Goal: Navigation & Orientation: Find specific page/section

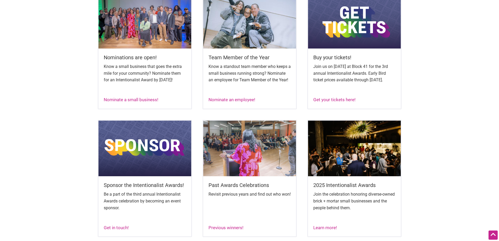
scroll to position [236, 0]
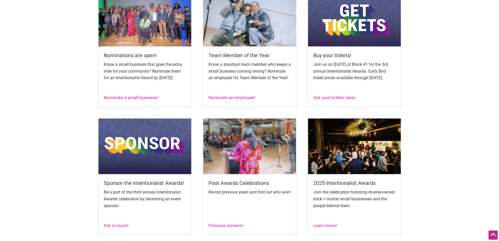
click at [113, 100] on div "Nominations are open! Know a small business that goes the extra mile for your c…" at bounding box center [145, 73] width 93 height 55
click at [116, 100] on link "Nominate a small business!" at bounding box center [131, 97] width 55 height 5
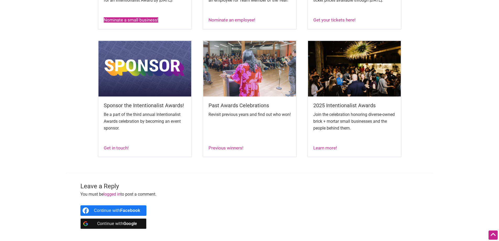
scroll to position [315, 0]
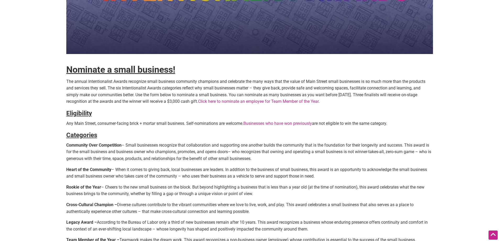
scroll to position [101, 0]
click at [244, 102] on link "Click here to nominate an employee for Team Member of the Year" at bounding box center [258, 101] width 121 height 5
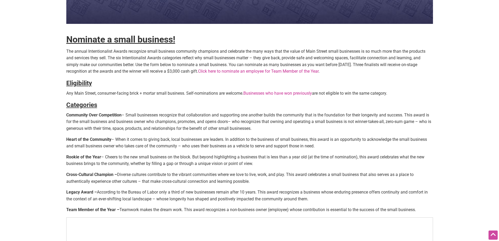
scroll to position [0, 0]
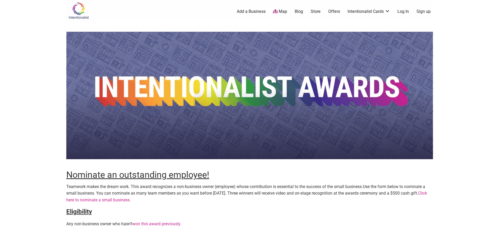
click at [77, 12] on img at bounding box center [78, 10] width 25 height 17
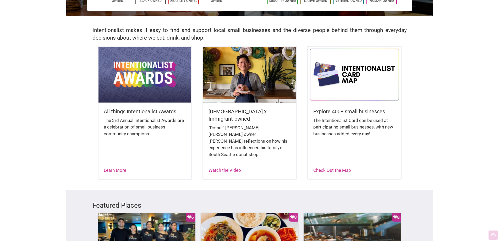
scroll to position [105, 0]
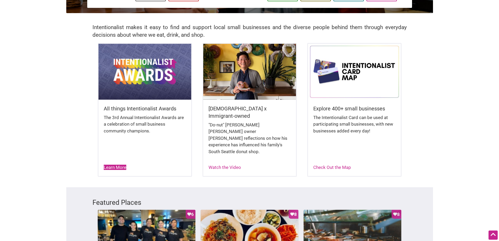
click at [108, 165] on link "Learn More" at bounding box center [115, 167] width 23 height 5
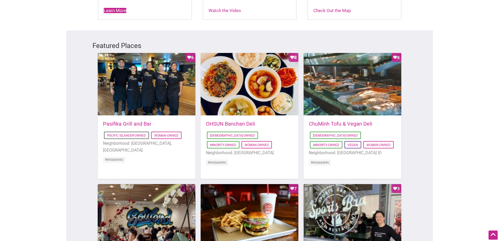
scroll to position [262, 0]
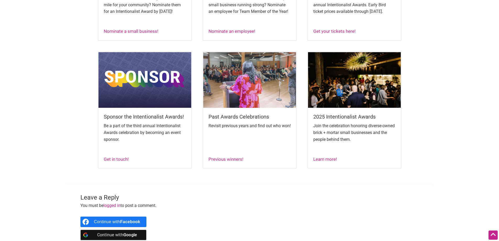
scroll to position [315, 0]
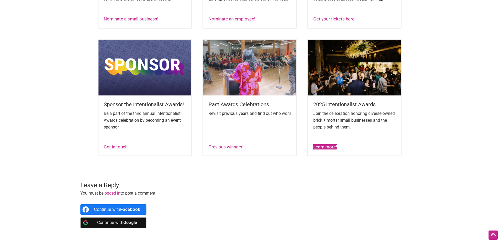
click at [325, 149] on link "Learn more!" at bounding box center [326, 146] width 24 height 5
